Goal: Information Seeking & Learning: Get advice/opinions

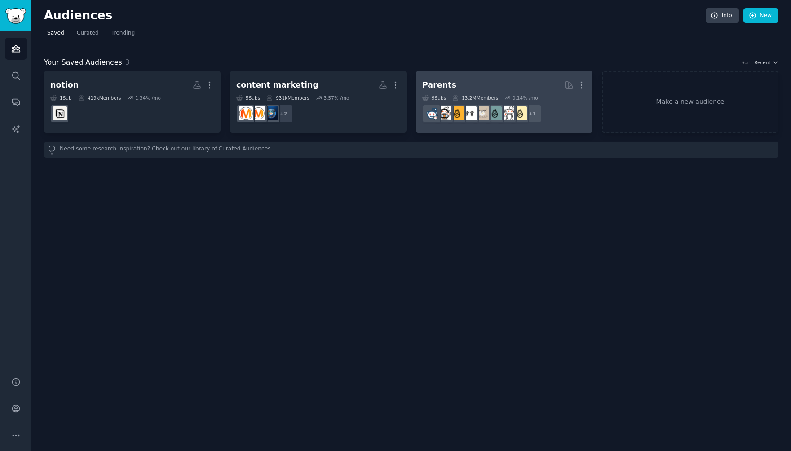
click at [521, 84] on h2 "Parents More" at bounding box center [504, 85] width 164 height 16
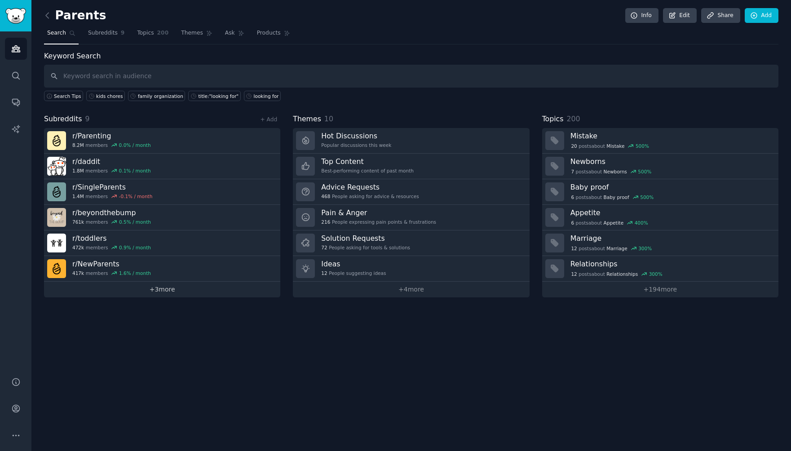
click at [161, 289] on link "+ 3 more" at bounding box center [162, 290] width 236 height 16
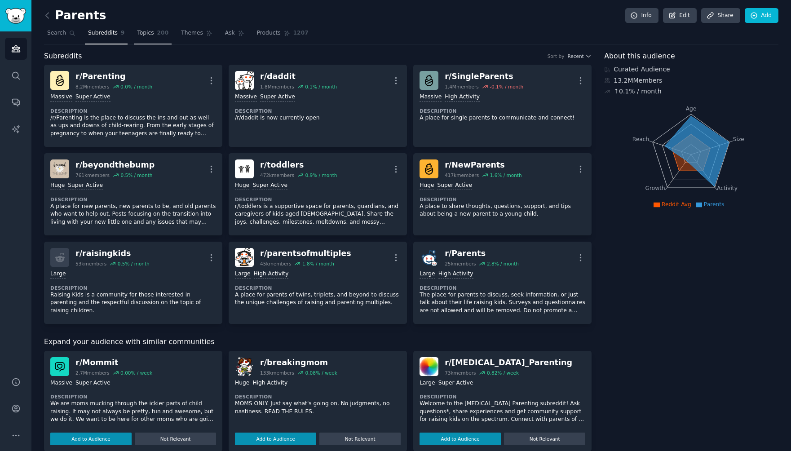
click at [153, 31] on link "Topics 200" at bounding box center [153, 35] width 38 height 18
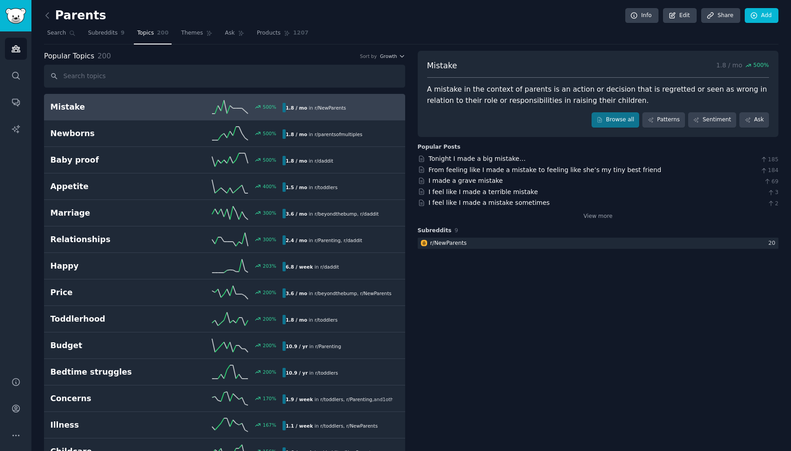
click at [147, 73] on input "text" at bounding box center [224, 76] width 361 height 23
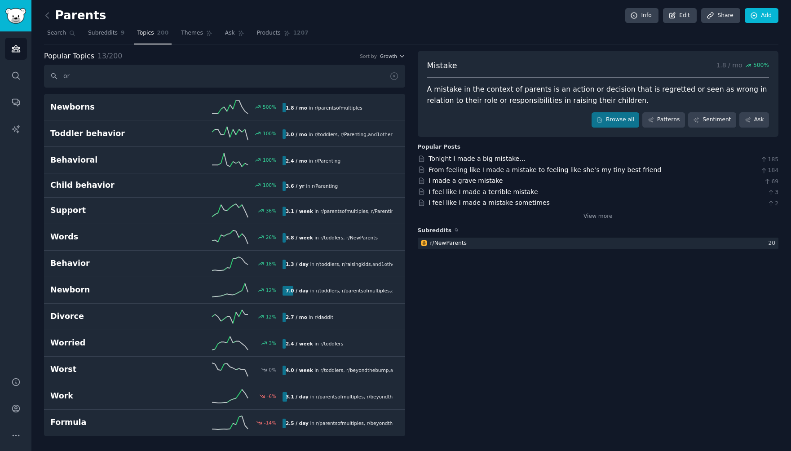
type input "o"
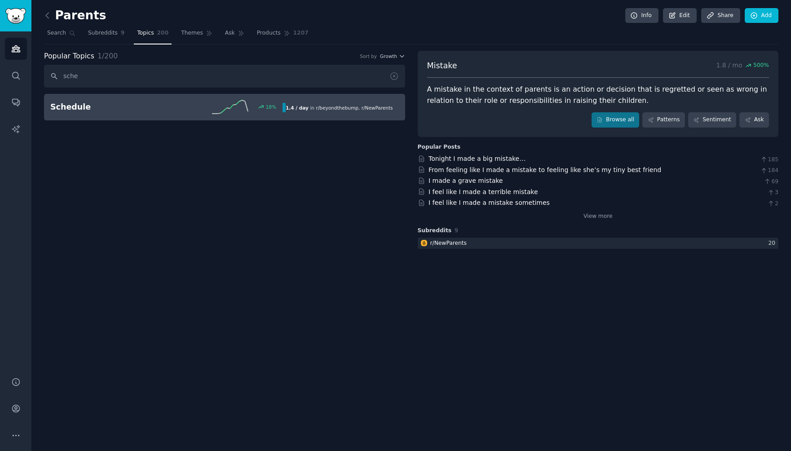
click at [132, 107] on h2 "Schedule" at bounding box center [108, 107] width 116 height 11
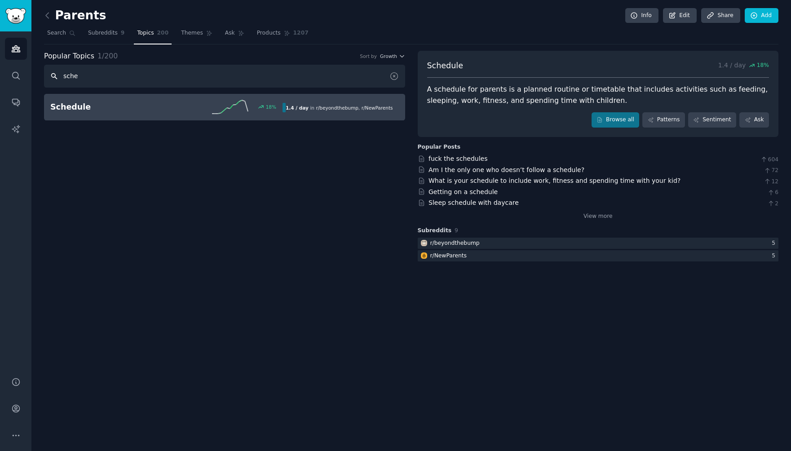
click at [90, 71] on input "sche" at bounding box center [224, 76] width 361 height 23
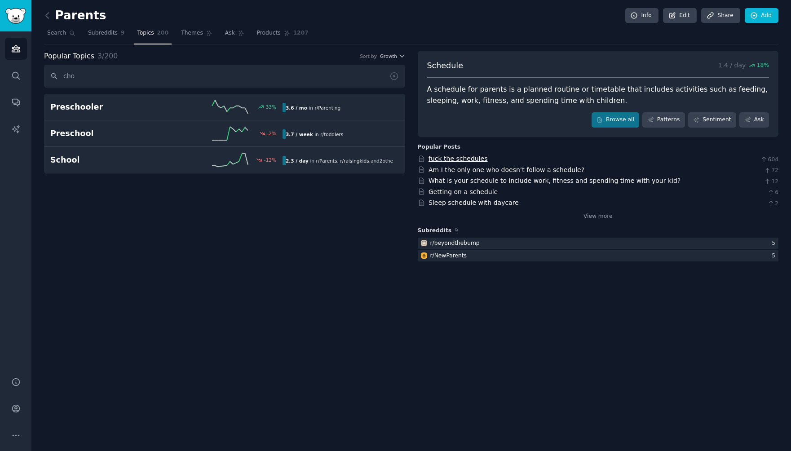
click at [459, 156] on link "fuck the schedules" at bounding box center [457, 158] width 59 height 7
click at [238, 78] on input "cho" at bounding box center [224, 76] width 361 height 23
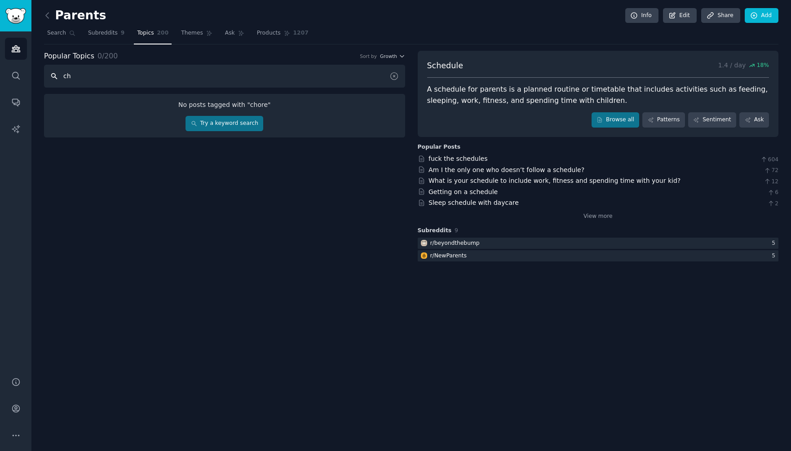
type input "c"
type input "p"
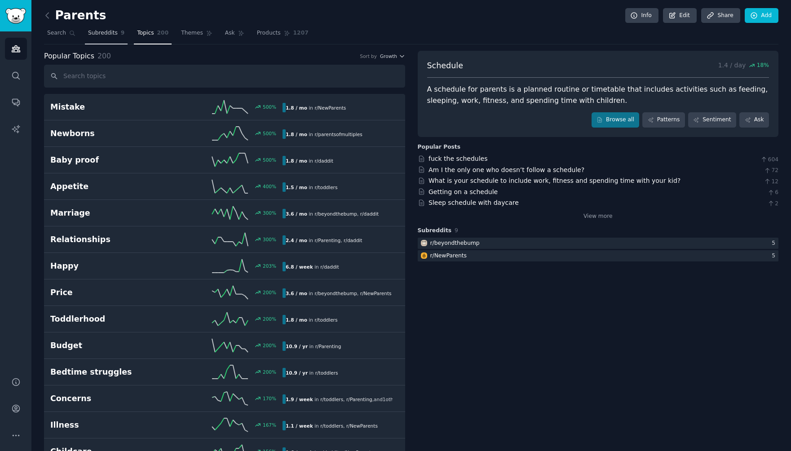
click at [105, 34] on span "Subreddits" at bounding box center [103, 33] width 30 height 8
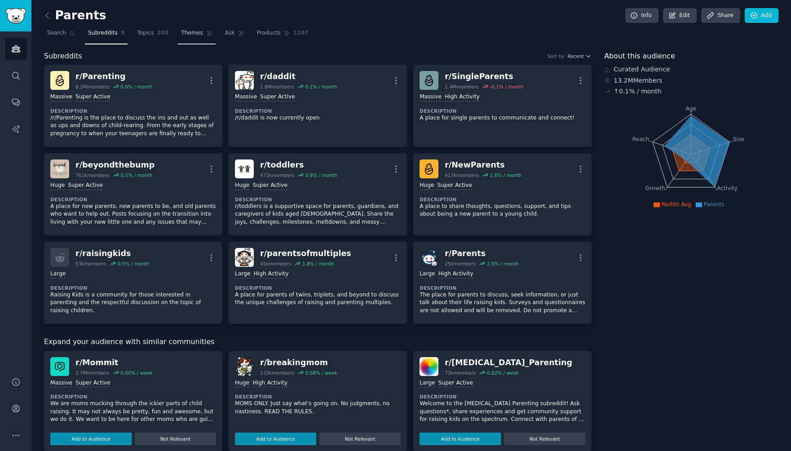
click at [192, 40] on link "Themes" at bounding box center [197, 35] width 38 height 18
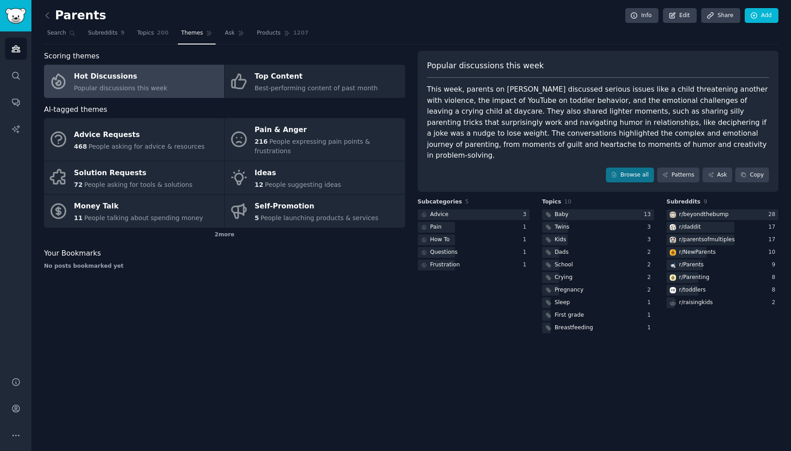
click at [158, 89] on span "Popular discussions this week" at bounding box center [120, 87] width 93 height 7
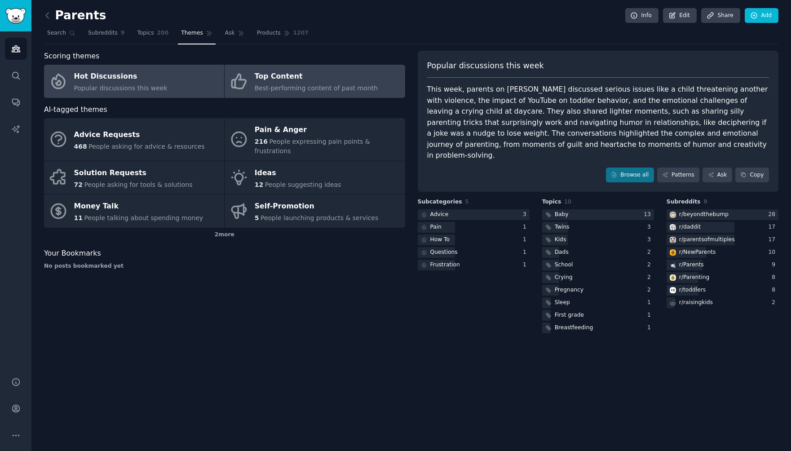
click at [309, 91] on span "Best-performing content of past month" at bounding box center [316, 87] width 123 height 7
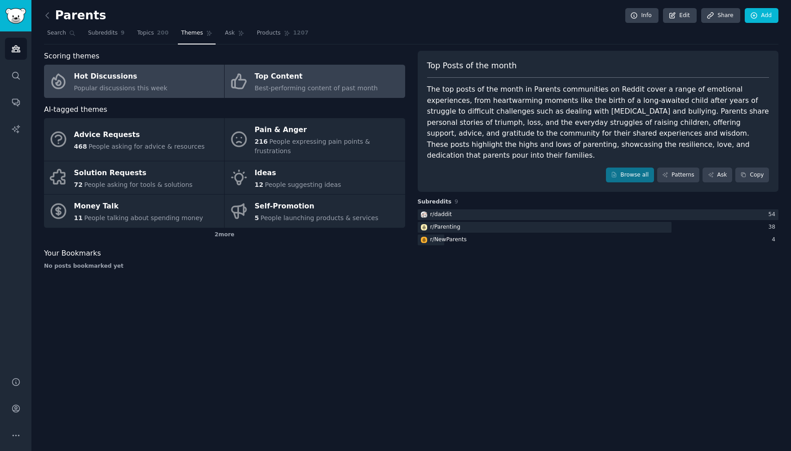
click at [176, 91] on link "Hot Discussions Popular discussions this week" at bounding box center [134, 81] width 180 height 33
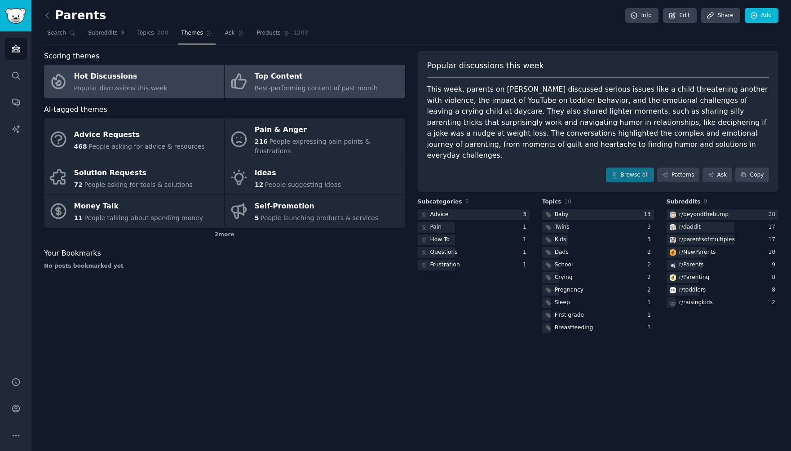
click at [333, 95] on link "Top Content Best-performing content of past month" at bounding box center [315, 81] width 180 height 33
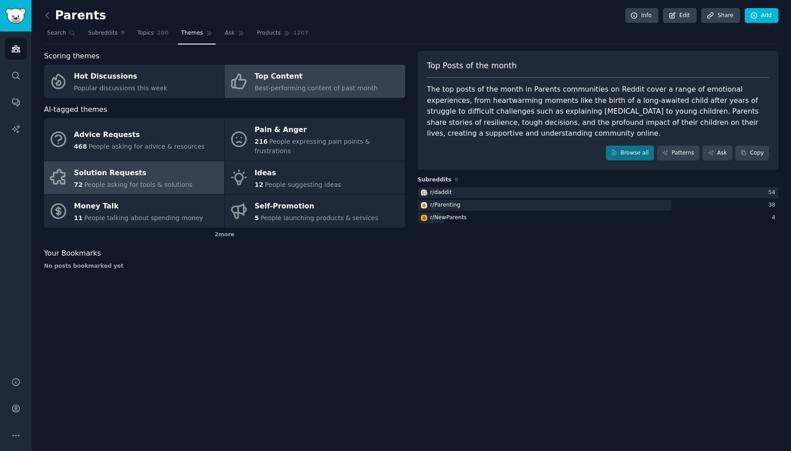
click at [144, 169] on div "Solution Requests" at bounding box center [133, 173] width 119 height 14
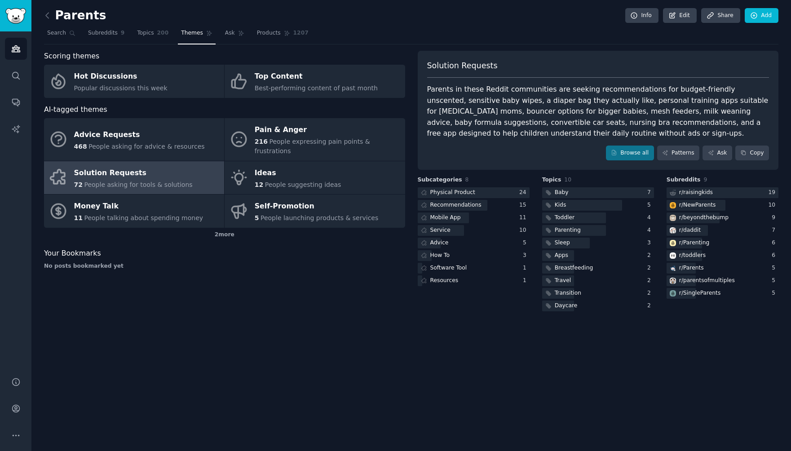
click at [728, 97] on div "Parents in these Reddit communities are seeking recommendations for budget-frie…" at bounding box center [598, 111] width 342 height 55
copy div "[MEDICAL_DATA]"
drag, startPoint x: 597, startPoint y: 101, endPoint x: 766, endPoint y: 101, distance: 169.3
click at [766, 101] on div "Parents in these Reddit communities are seeking recommendations for budget-frie…" at bounding box center [598, 111] width 342 height 55
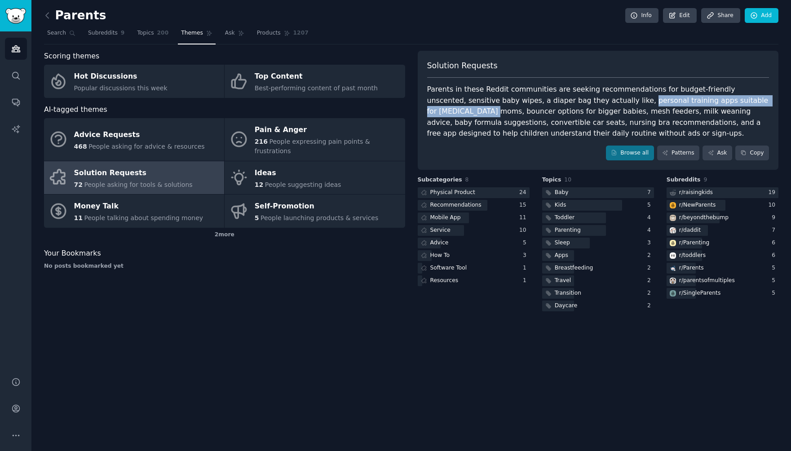
copy div "personal training apps suitable for [MEDICAL_DATA] moms"
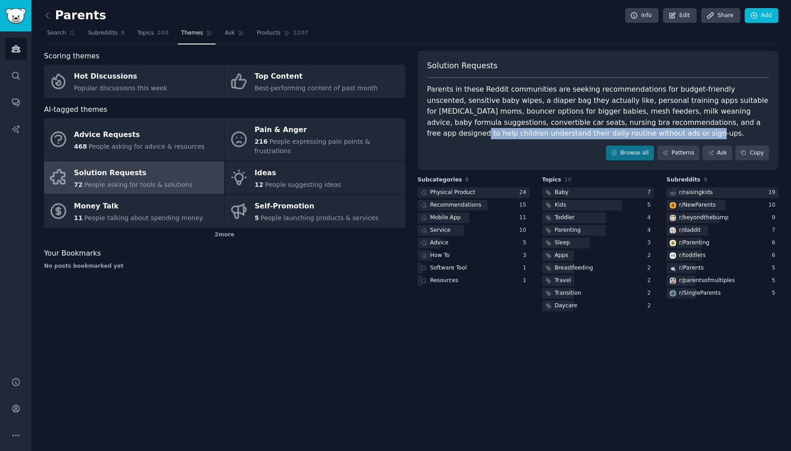
drag, startPoint x: 685, startPoint y: 123, endPoint x: 561, endPoint y: 132, distance: 124.8
click at [561, 132] on div "Parents in these Reddit communities are seeking recommendations for budget-frie…" at bounding box center [598, 111] width 342 height 55
copy div "help children understand their daily routine without ads or sign-ups"
click at [636, 153] on link "Browse all" at bounding box center [630, 153] width 48 height 15
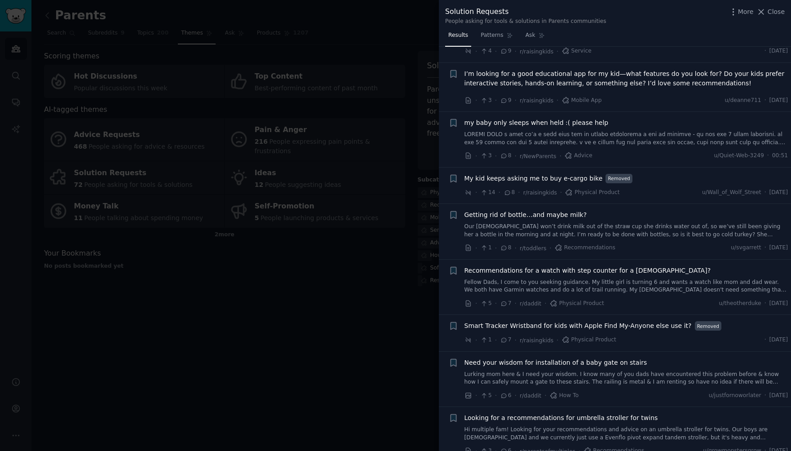
scroll to position [1152, 0]
click at [583, 119] on span "my baby only sleeps when held :( please help" at bounding box center [536, 123] width 144 height 9
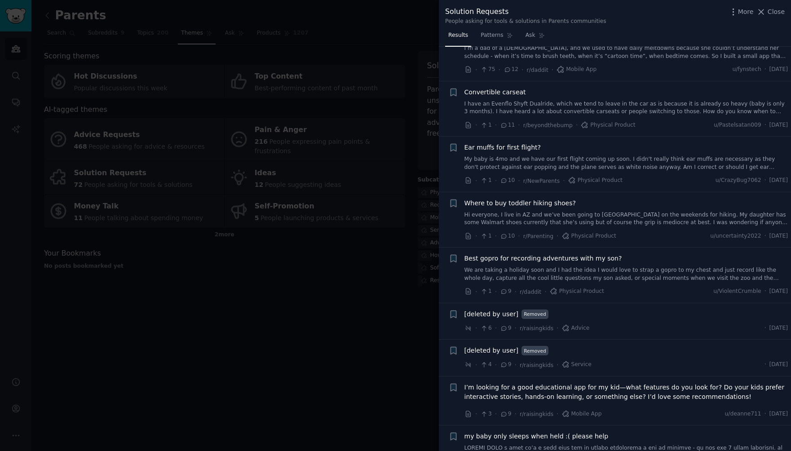
scroll to position [400, 0]
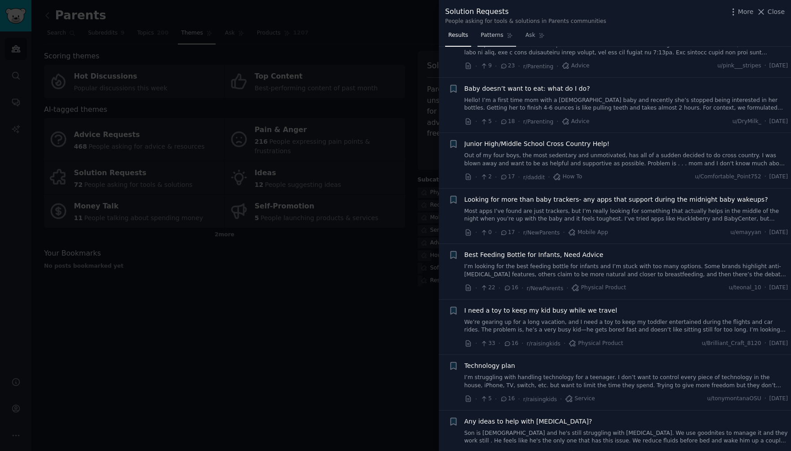
click at [498, 40] on link "Patterns" at bounding box center [496, 37] width 38 height 18
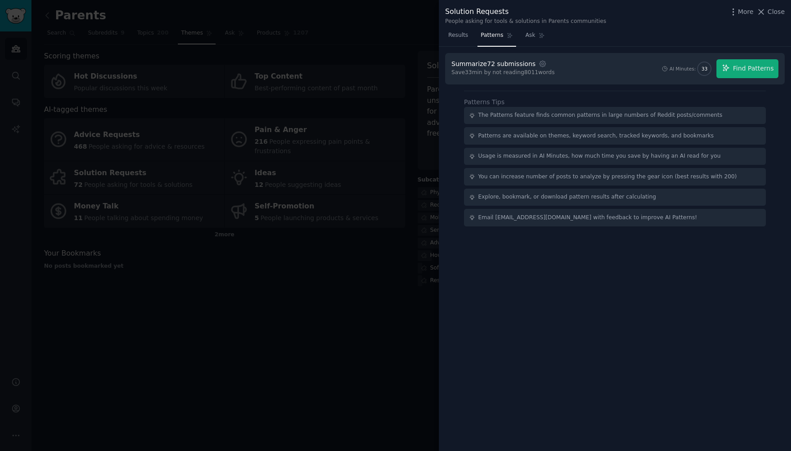
click at [451, 142] on div "Summarize 72 submissions Settings Save 33 min by not reading 8011 words AI Minu…" at bounding box center [615, 249] width 352 height 405
click at [15, 18] on div at bounding box center [395, 225] width 791 height 451
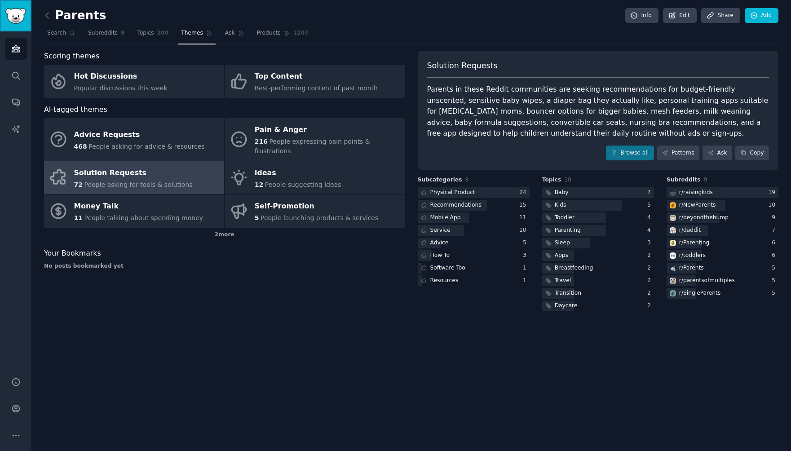
click at [15, 18] on img "Sidebar" at bounding box center [15, 16] width 21 height 16
click at [15, 407] on icon "Sidebar" at bounding box center [15, 408] width 7 height 7
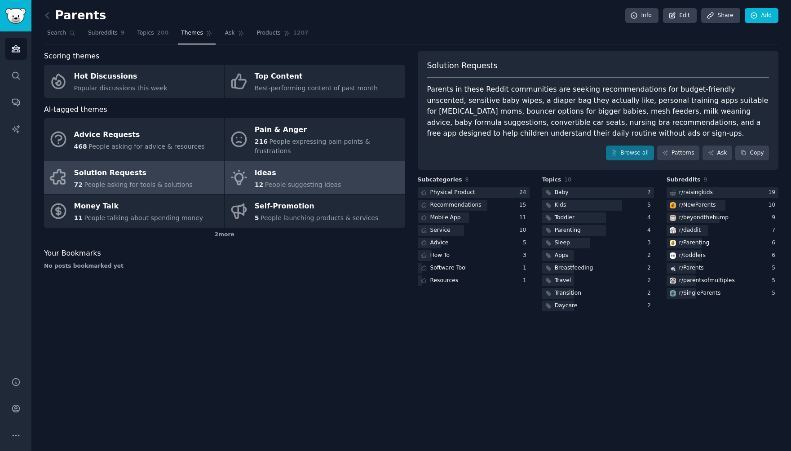
click at [334, 168] on link "Ideas 12 People suggesting ideas" at bounding box center [315, 177] width 180 height 33
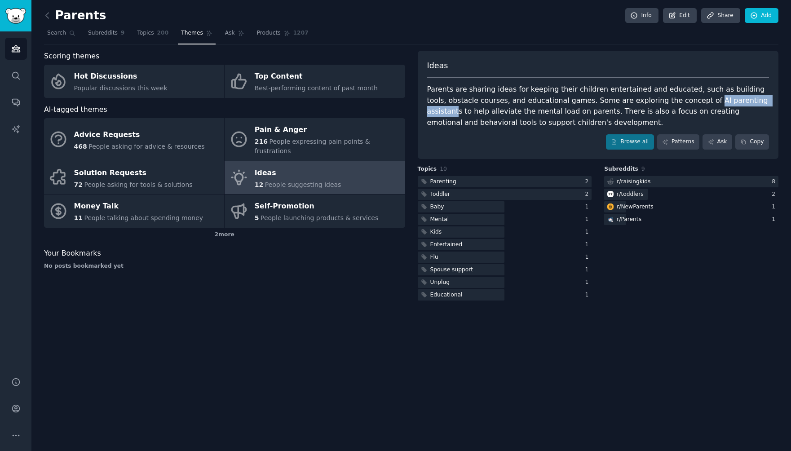
drag, startPoint x: 677, startPoint y: 102, endPoint x: 746, endPoint y: 101, distance: 69.2
click at [746, 101] on div "Parents are sharing ideas for keeping their children entertained and educated, …" at bounding box center [598, 106] width 342 height 44
click at [635, 140] on link "Browse all" at bounding box center [630, 141] width 48 height 15
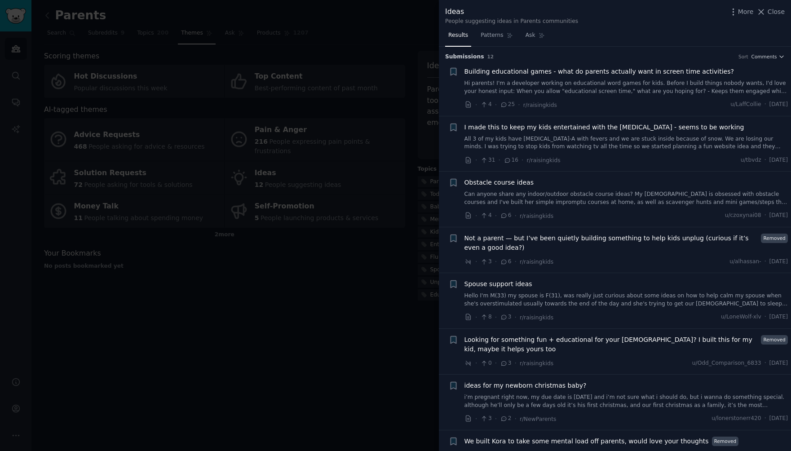
scroll to position [212, 0]
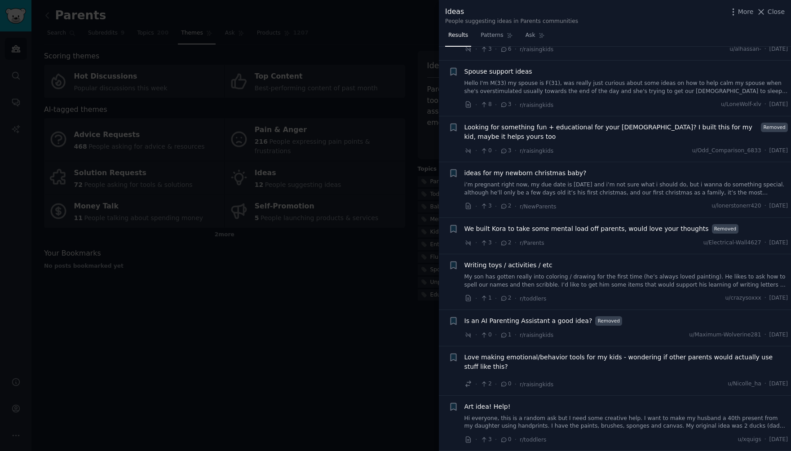
click at [547, 321] on span "Is an AI Parenting Assistant a good idea?" at bounding box center [528, 320] width 128 height 9
click at [630, 332] on div "· 0 · 1 · r/raisingkids · u/Maximum-Wolverine281 · [DATE]" at bounding box center [626, 334] width 324 height 9
click at [564, 337] on icon at bounding box center [565, 334] width 6 height 4
click at [499, 320] on span "Is an AI Parenting Assistant a good idea?" at bounding box center [528, 320] width 128 height 9
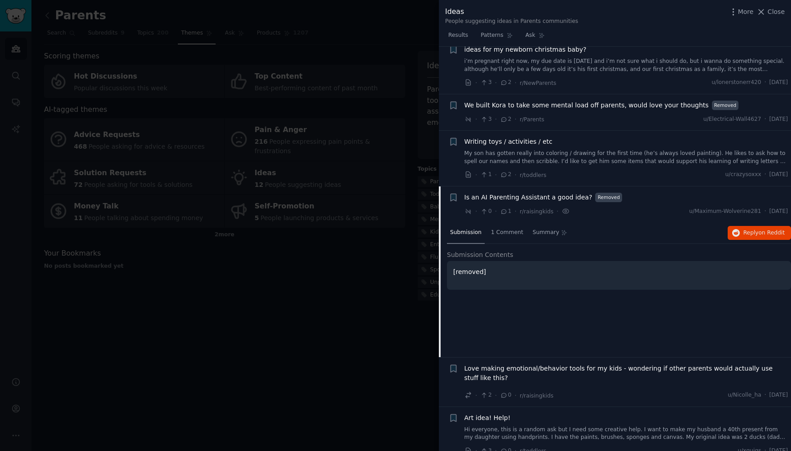
scroll to position [347, 0]
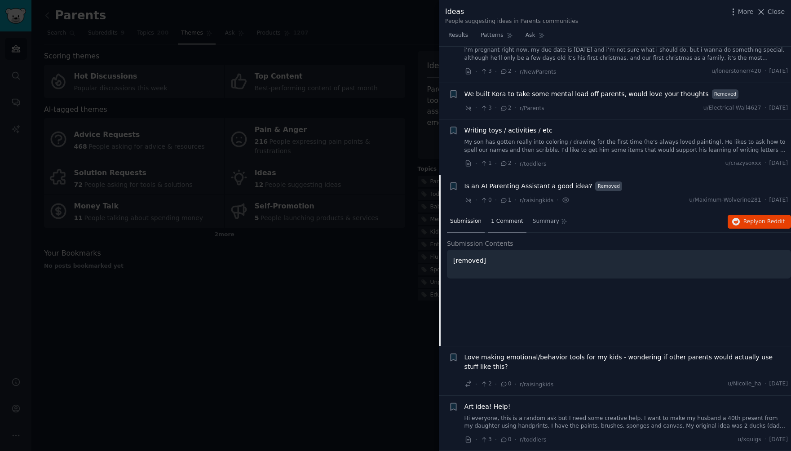
click at [511, 223] on span "1 Comment" at bounding box center [507, 221] width 32 height 8
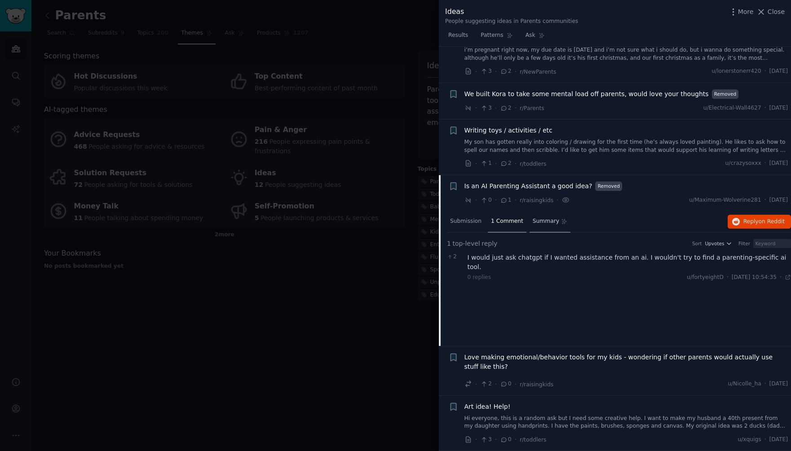
click at [536, 226] on div "Summary" at bounding box center [550, 222] width 41 height 22
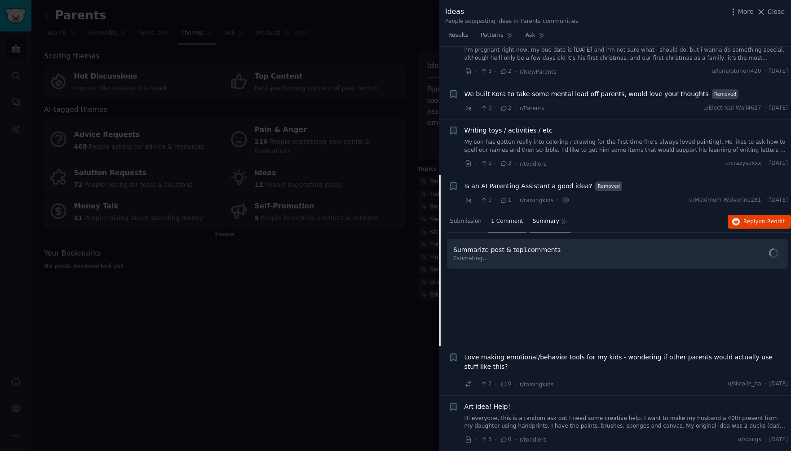
click at [514, 226] on div "1 Comment" at bounding box center [507, 222] width 39 height 22
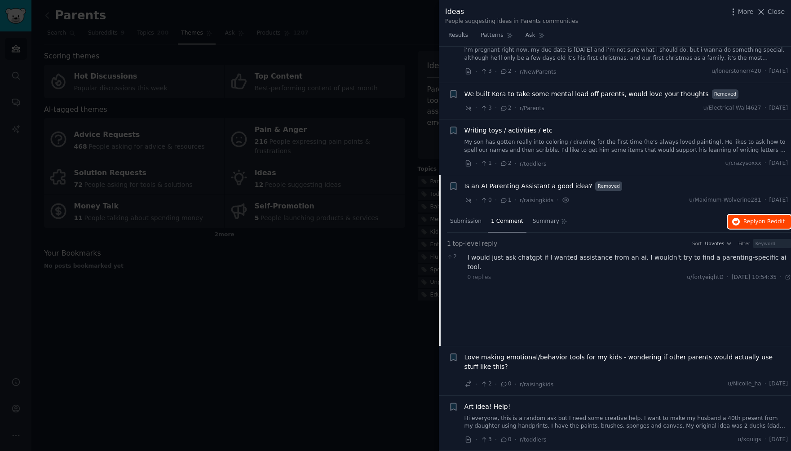
click at [773, 223] on span "on Reddit" at bounding box center [772, 221] width 26 height 6
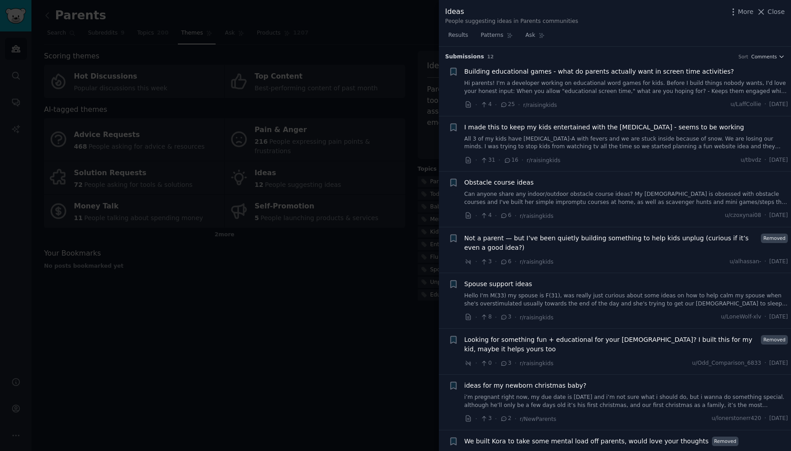
scroll to position [320, 0]
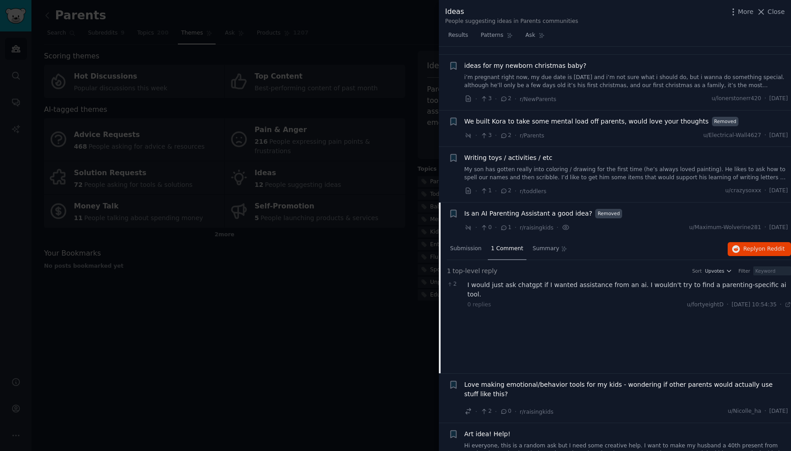
click at [773, 17] on div "Ideas People suggesting ideas in Parents communities More Close" at bounding box center [615, 15] width 340 height 19
click at [777, 13] on span "Close" at bounding box center [776, 11] width 17 height 9
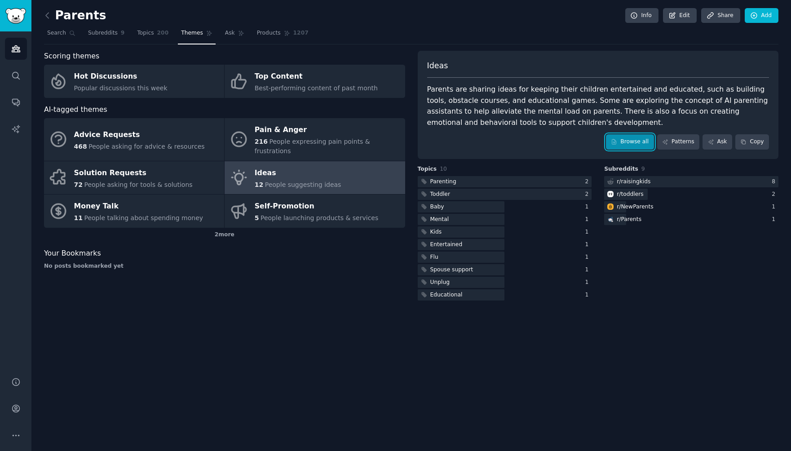
click at [629, 141] on link "Browse all" at bounding box center [630, 141] width 48 height 15
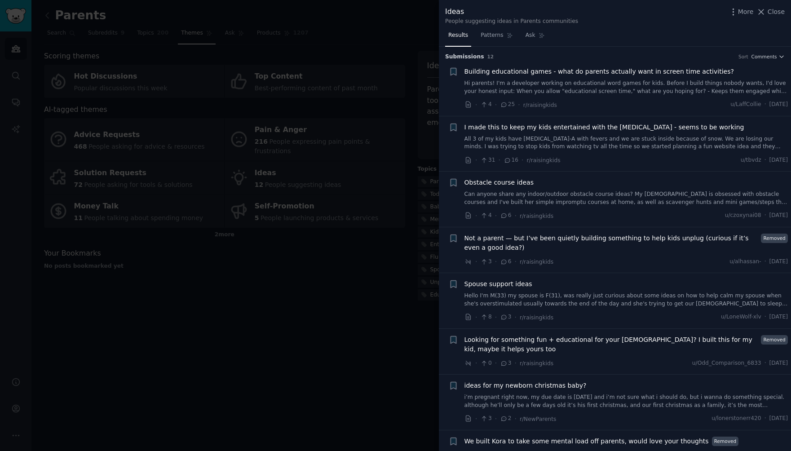
scroll to position [212, 0]
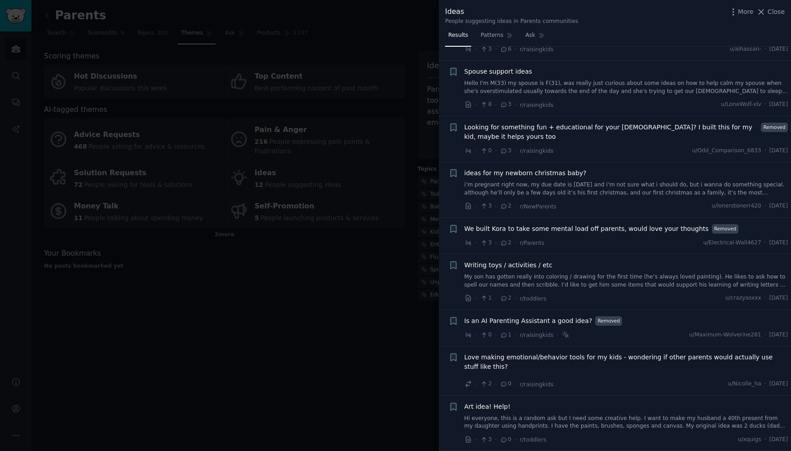
click at [636, 357] on span "Love making emotional/behavior tools for my kids - wondering if other parents w…" at bounding box center [626, 362] width 324 height 19
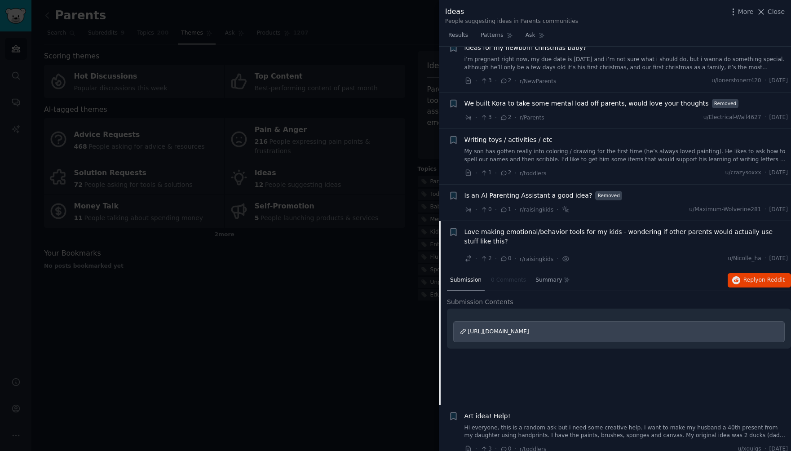
scroll to position [347, 0]
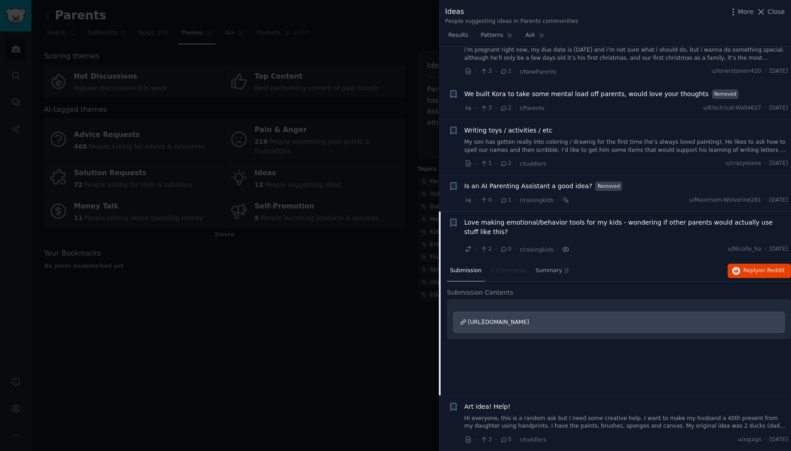
click at [566, 251] on icon at bounding box center [566, 249] width 8 height 9
click at [529, 320] on span "[URL][DOMAIN_NAME]" at bounding box center [498, 322] width 61 height 6
click at [780, 12] on span "Close" at bounding box center [776, 11] width 17 height 9
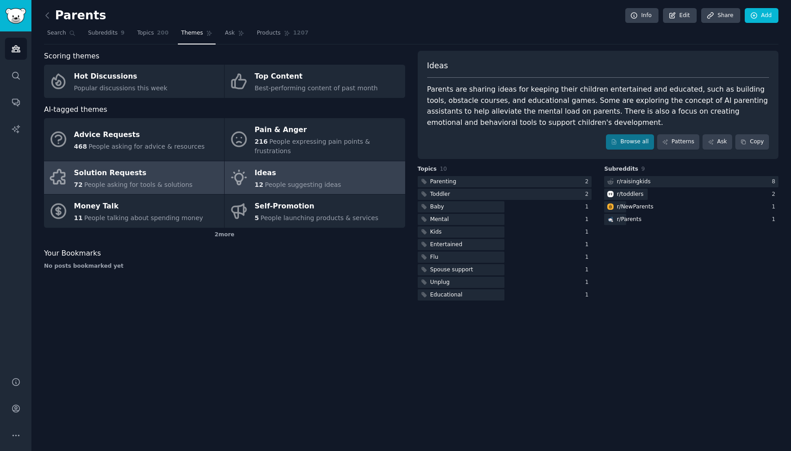
click at [164, 180] on div "72 People asking for tools & solutions" at bounding box center [133, 184] width 119 height 9
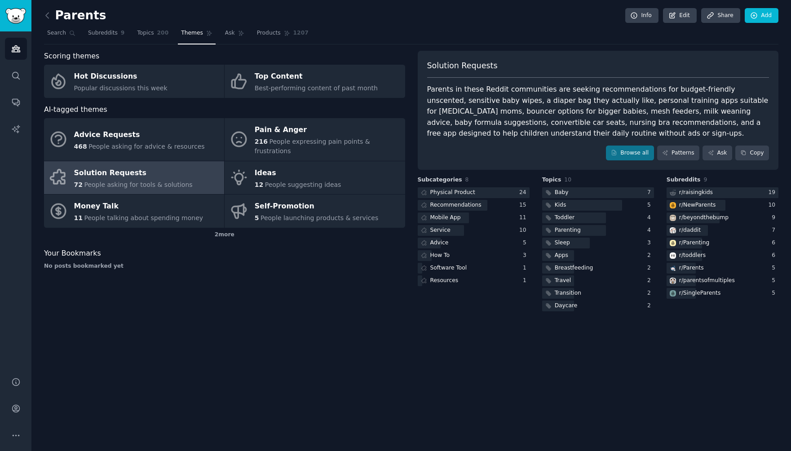
click at [727, 102] on div "Parents in these Reddit communities are seeking recommendations for budget-frie…" at bounding box center [598, 111] width 342 height 55
copy div "[MEDICAL_DATA]"
click at [641, 152] on link "Browse all" at bounding box center [630, 153] width 48 height 15
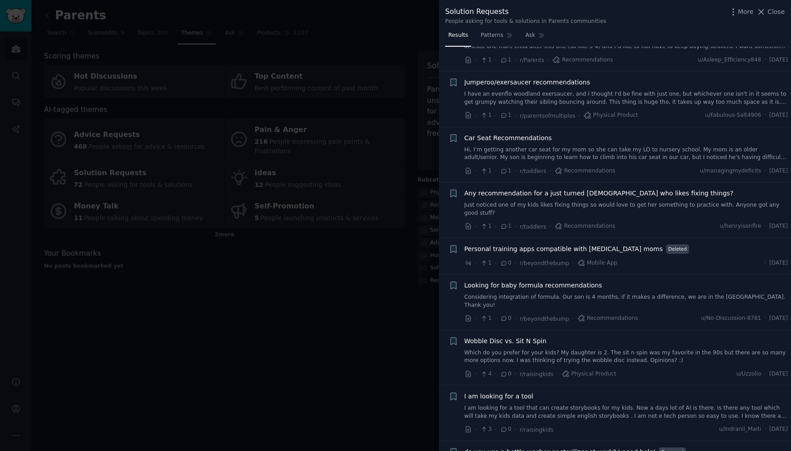
scroll to position [3020, 0]
click at [617, 242] on span "Personal training apps compatible with [MEDICAL_DATA] moms" at bounding box center [563, 246] width 199 height 9
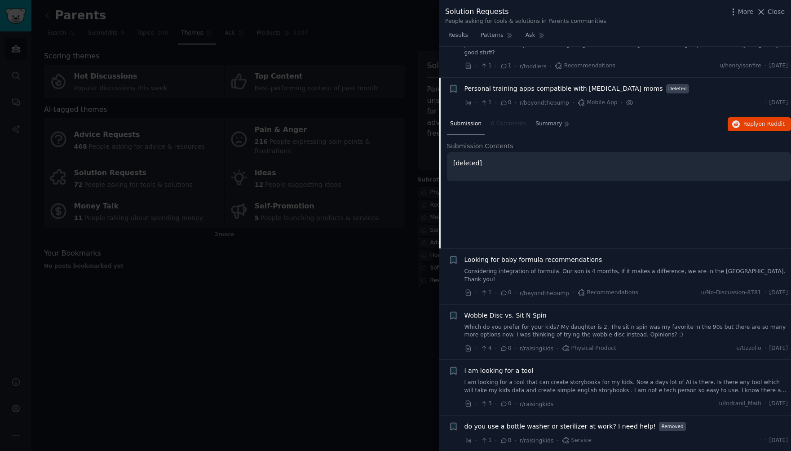
scroll to position [3200, 0]
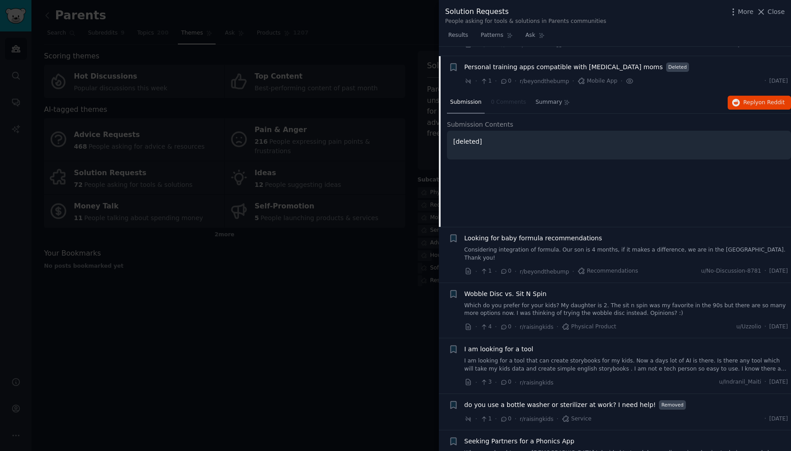
click at [578, 62] on span "Personal training apps compatible with [MEDICAL_DATA] moms" at bounding box center [563, 66] width 199 height 9
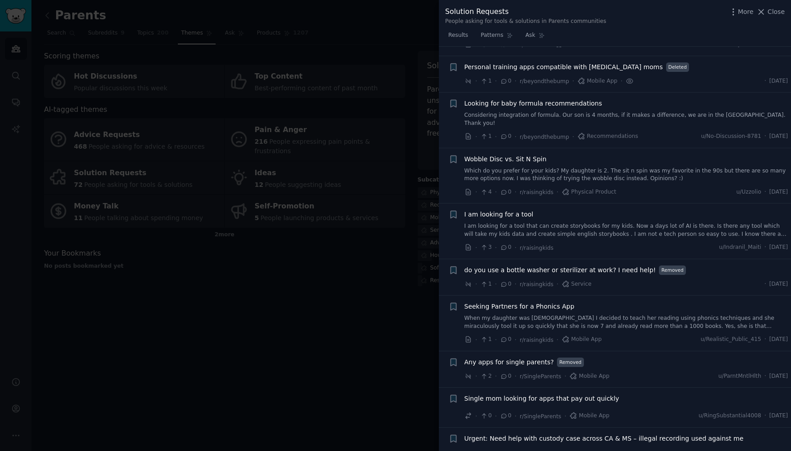
click at [578, 62] on span "Personal training apps compatible with [MEDICAL_DATA] moms" at bounding box center [563, 66] width 199 height 9
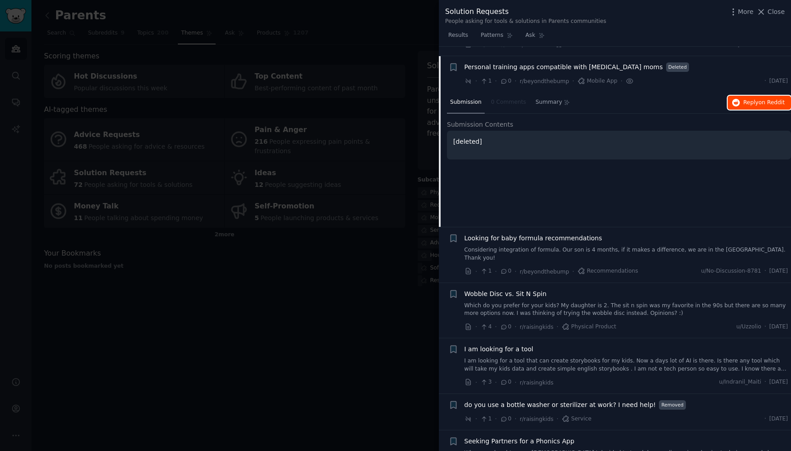
click at [739, 96] on button "Reply on Reddit" at bounding box center [759, 103] width 63 height 14
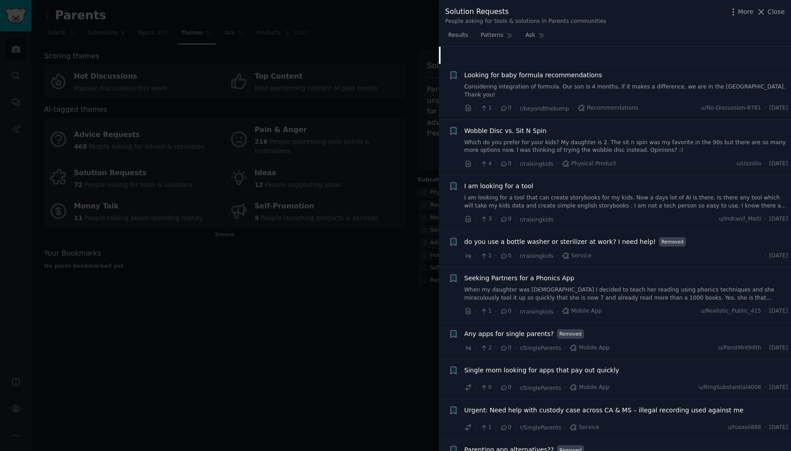
scroll to position [3376, 0]
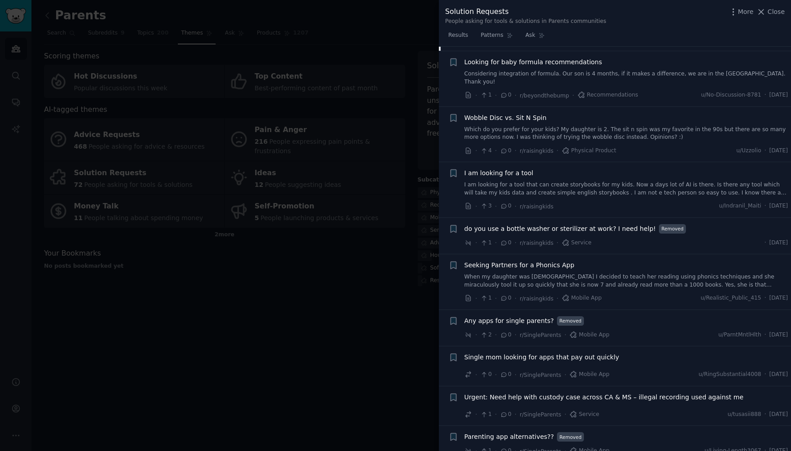
click at [522, 168] on span "I am looking for a tool" at bounding box center [498, 172] width 69 height 9
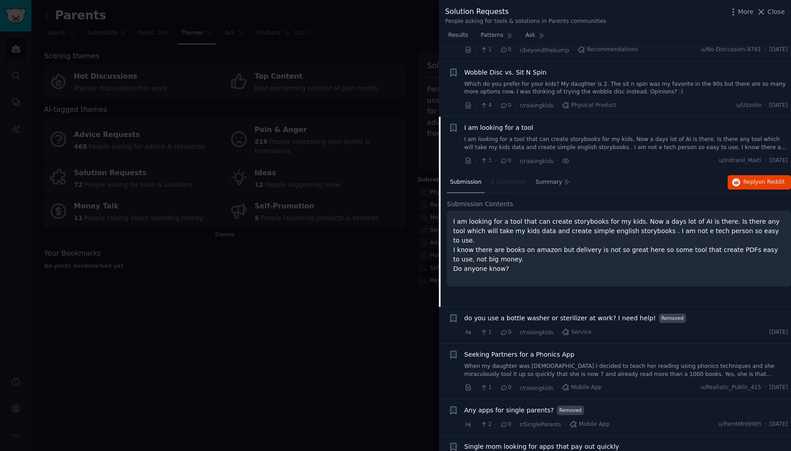
scroll to position [3339, 0]
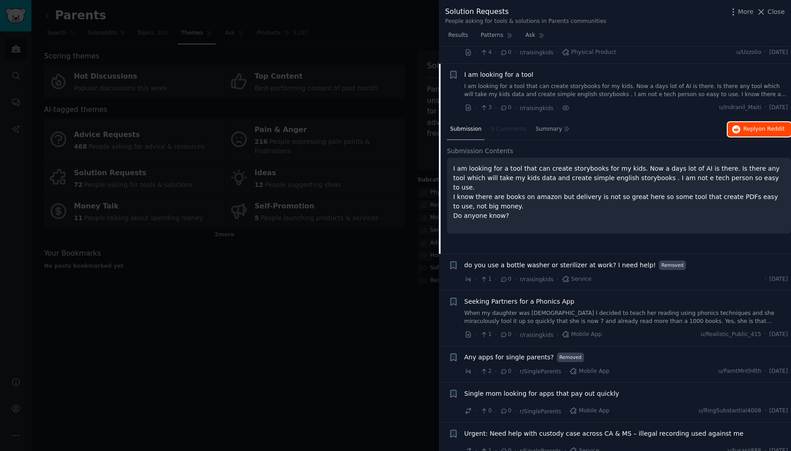
click at [750, 125] on span "Reply on Reddit" at bounding box center [763, 129] width 41 height 8
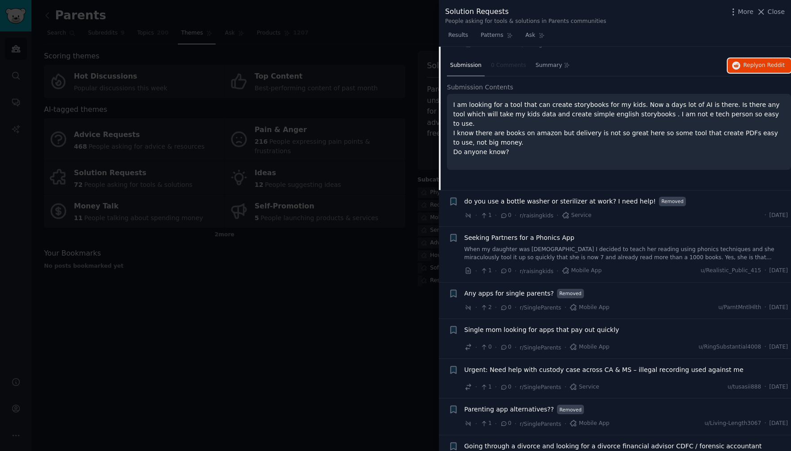
scroll to position [3409, 0]
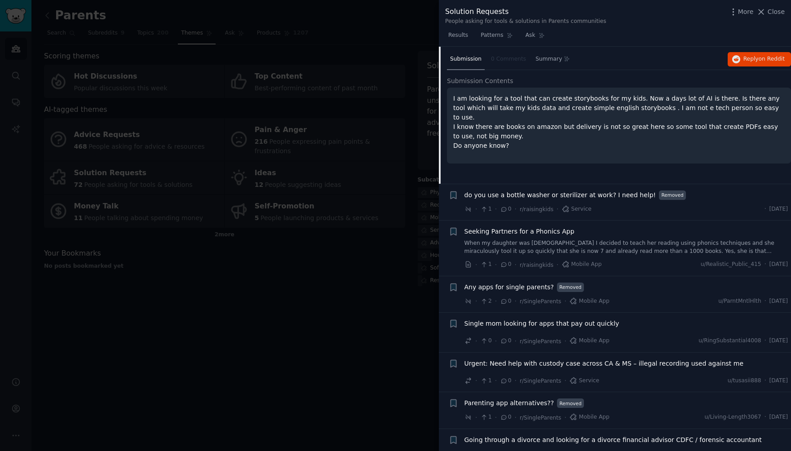
click at [636, 282] on div "Any apps for single parents? Removed" at bounding box center [626, 286] width 324 height 9
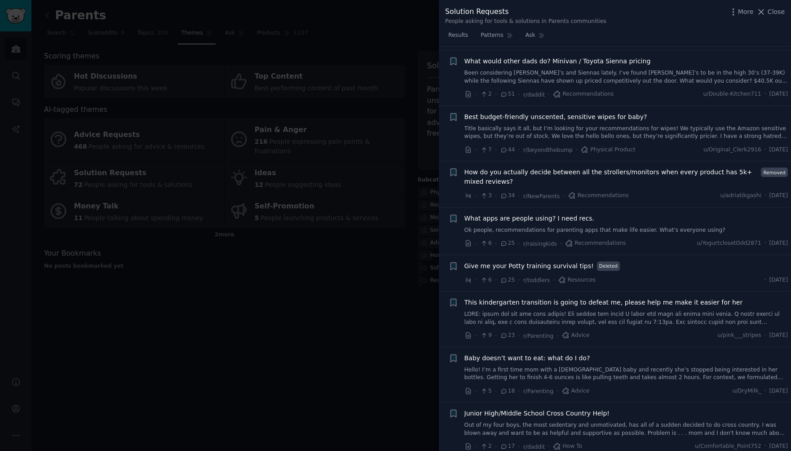
scroll to position [133, 0]
click at [545, 212] on span "What apps are people using? I need recs." at bounding box center [529, 216] width 130 height 9
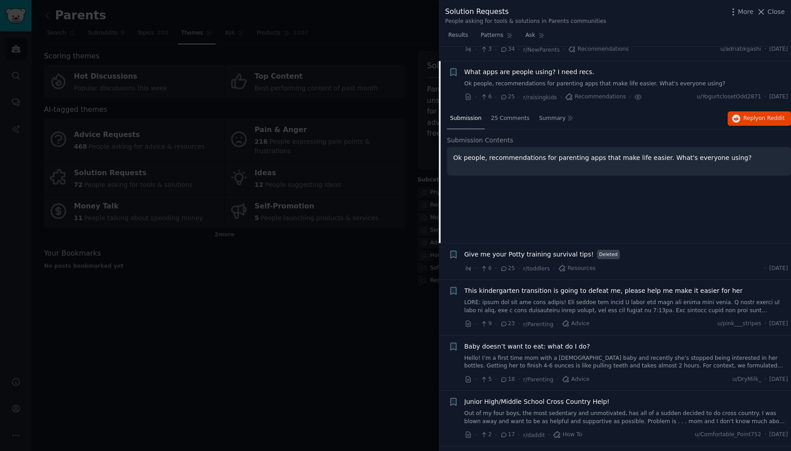
scroll to position [282, 0]
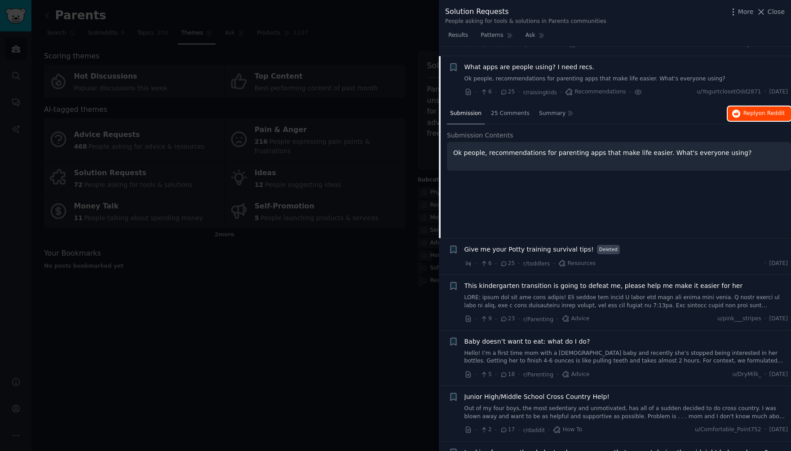
click at [756, 110] on span "Reply on Reddit" at bounding box center [763, 114] width 41 height 8
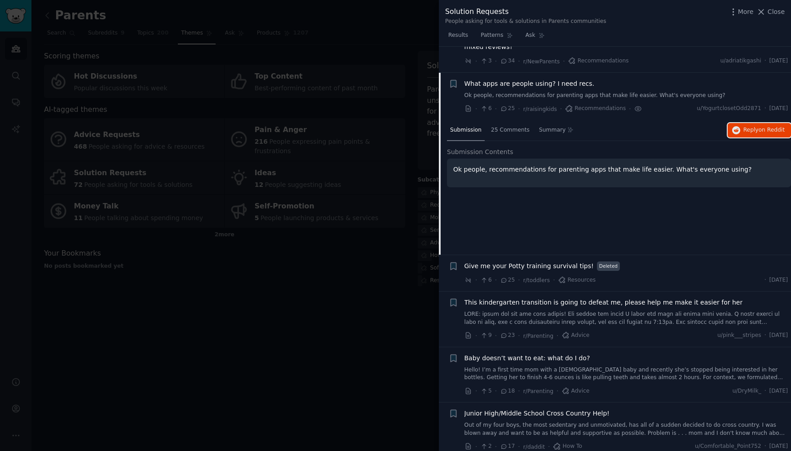
scroll to position [258, 0]
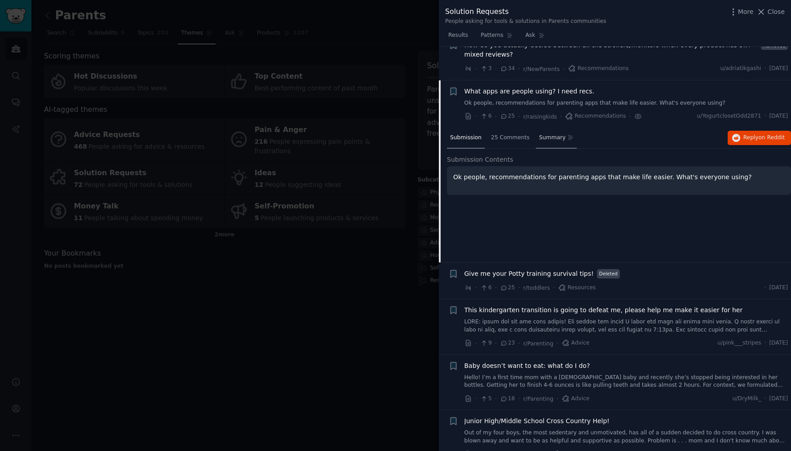
click at [551, 134] on span "Summary" at bounding box center [552, 138] width 26 height 8
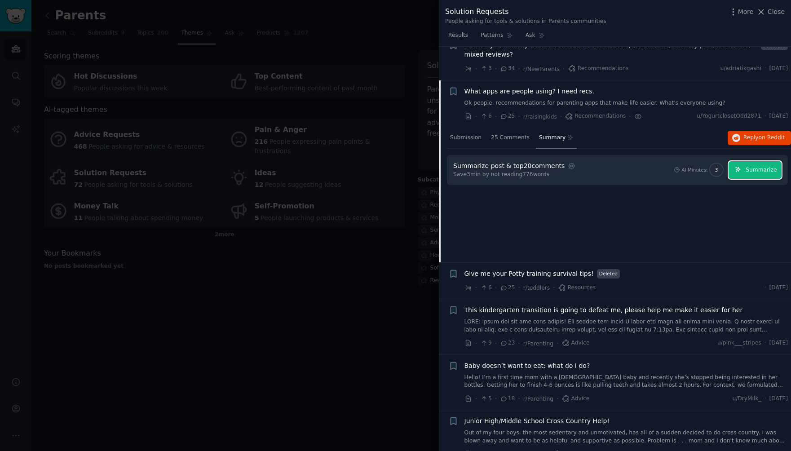
click at [753, 166] on span "Summarize" at bounding box center [761, 170] width 31 height 8
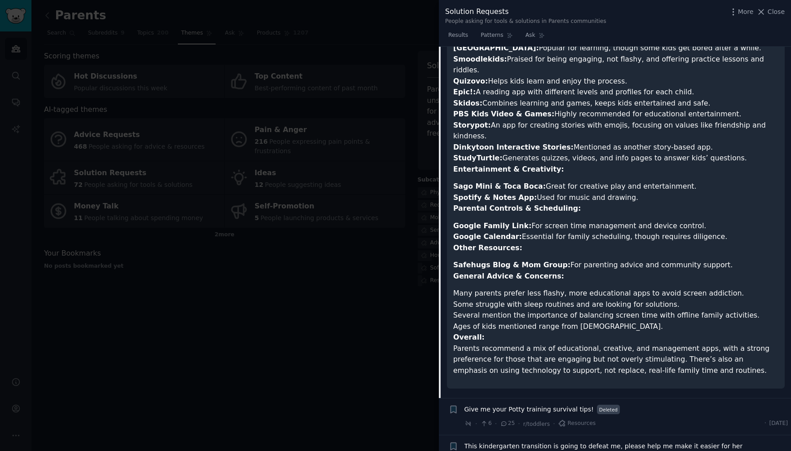
scroll to position [474, 0]
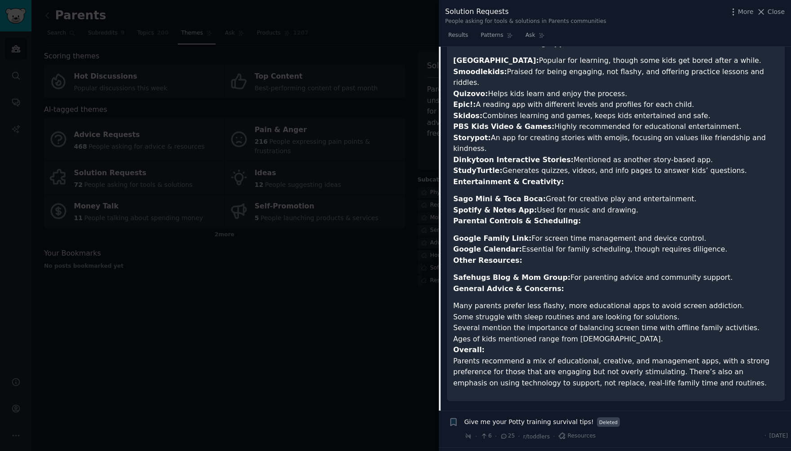
drag, startPoint x: 455, startPoint y: 218, endPoint x: 702, endPoint y: 220, distance: 247.0
click at [702, 244] on li "Google Calendar: Essential for family scheduling, though requires diligence." at bounding box center [615, 249] width 325 height 11
copy li "Google Calendar: Essential for family scheduling, though requires diligence."
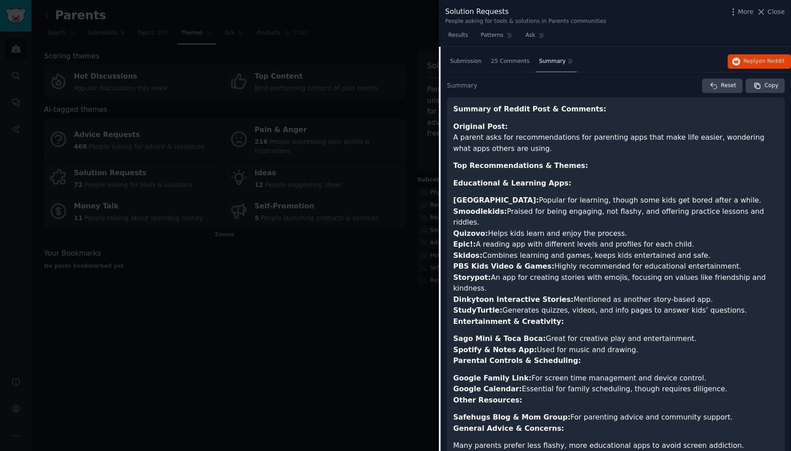
scroll to position [322, 0]
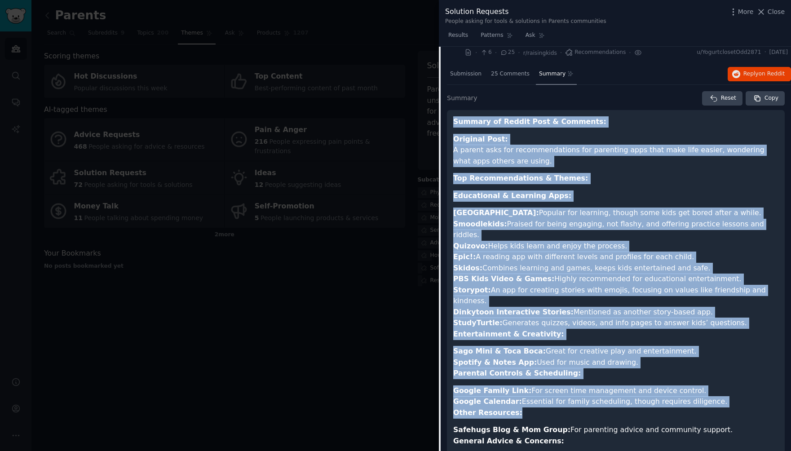
drag, startPoint x: 454, startPoint y: 112, endPoint x: 629, endPoint y: 391, distance: 329.3
click at [629, 391] on article "Summary of Reddit Post & Comments: Original Post: A parent asks for recommendat…" at bounding box center [615, 331] width 325 height 431
click at [725, 156] on p "Original Post: A parent asks for recommendations for parenting apps that make l…" at bounding box center [615, 150] width 325 height 33
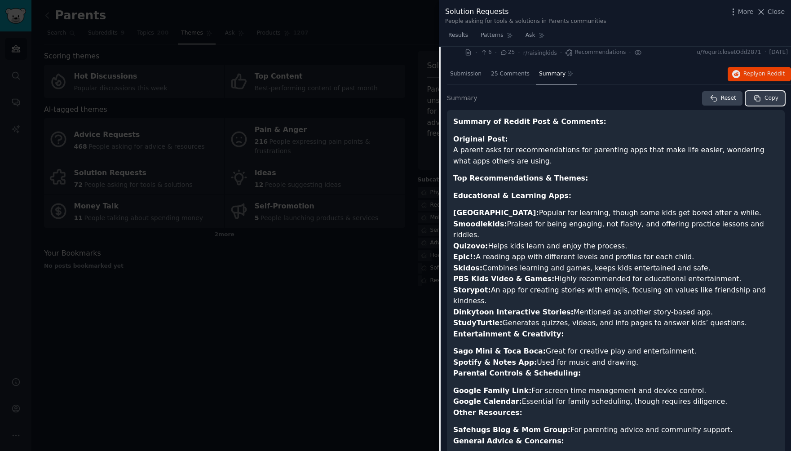
click at [775, 94] on span "Copy" at bounding box center [771, 98] width 14 height 8
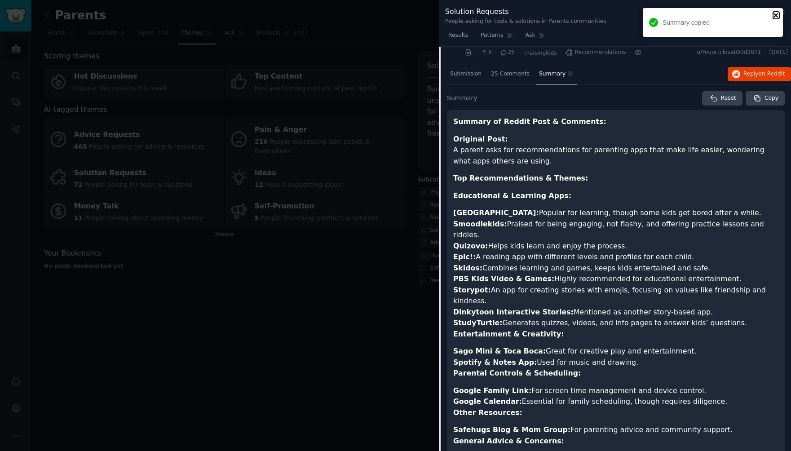
click at [779, 14] on icon "close" at bounding box center [776, 15] width 6 height 7
